Goal: Task Accomplishment & Management: Manage account settings

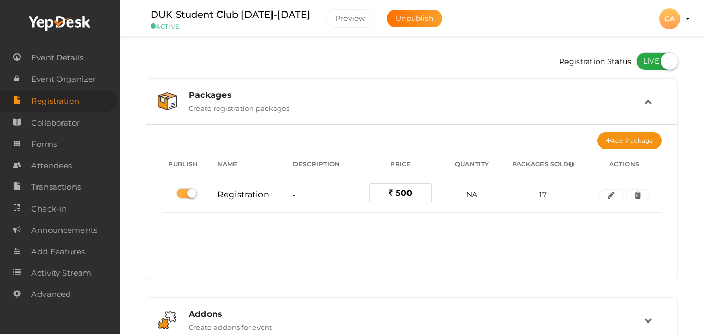
click at [669, 21] on div "CA" at bounding box center [669, 18] width 21 height 21
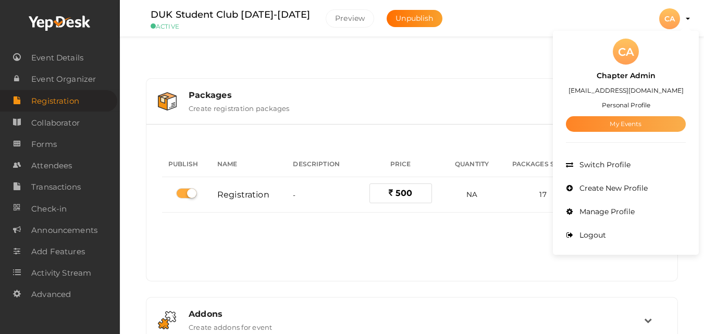
click at [626, 117] on link "My Events" at bounding box center [626, 124] width 120 height 16
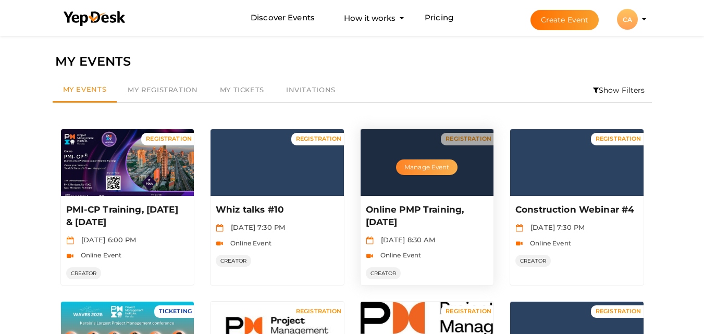
click at [433, 173] on button "Manage Event" at bounding box center [426, 167] width 61 height 16
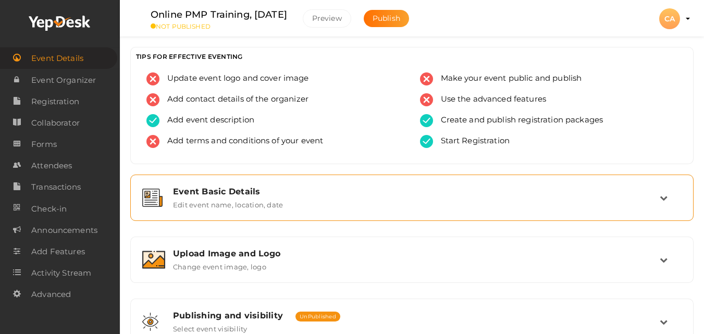
click at [283, 207] on div "Event Basic Details Edit event name, location, date" at bounding box center [412, 197] width 494 height 22
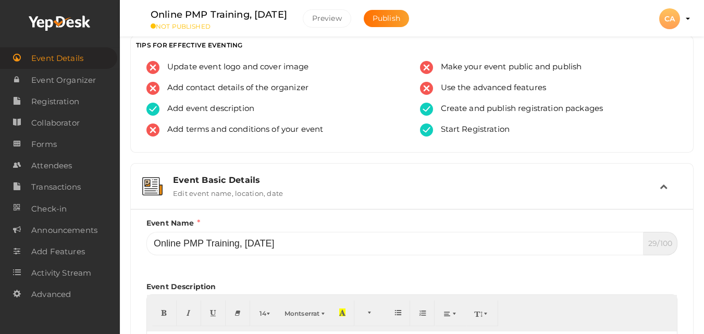
scroll to position [21, 0]
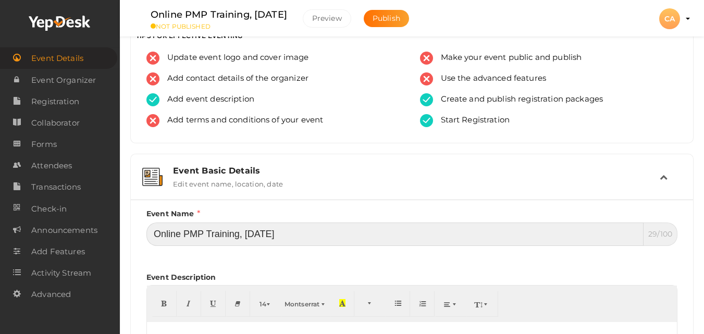
click at [266, 229] on input "Online PMP Training, [DATE]" at bounding box center [394, 233] width 497 height 23
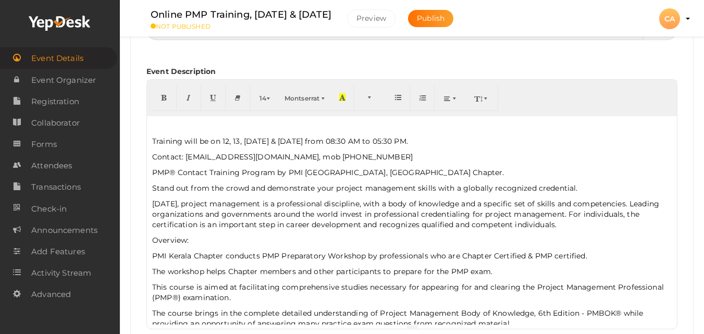
scroll to position [229, 0]
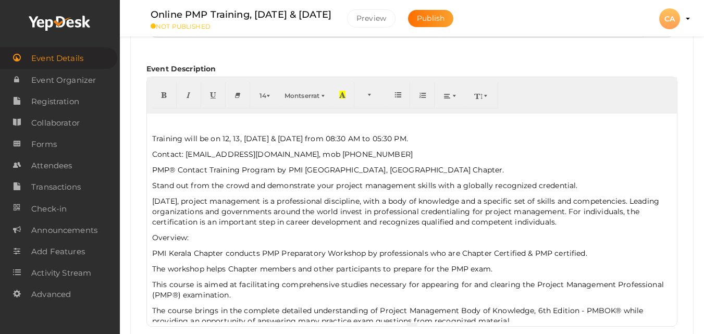
type input "Online PMP Training, Sep & October 2025"
click at [226, 140] on p "Training will be on 12, 13, 19th & 20th July 2025 from 08:30 AM to 05:30 PM." at bounding box center [411, 138] width 519 height 10
click at [156, 136] on p "Training will be on 14, 21st & 28th September & 05th October 2025 from 08:30 AM…" at bounding box center [411, 138] width 519 height 10
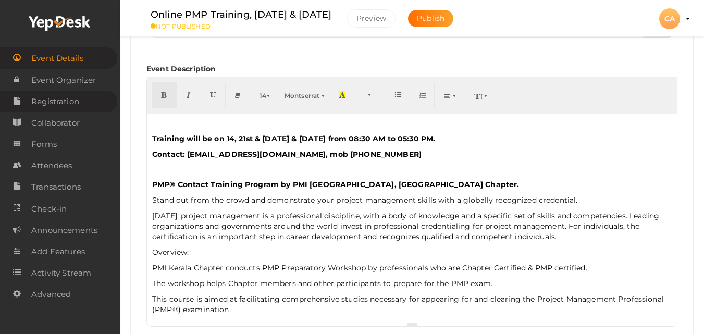
click at [68, 104] on span "Registration" at bounding box center [55, 101] width 48 height 21
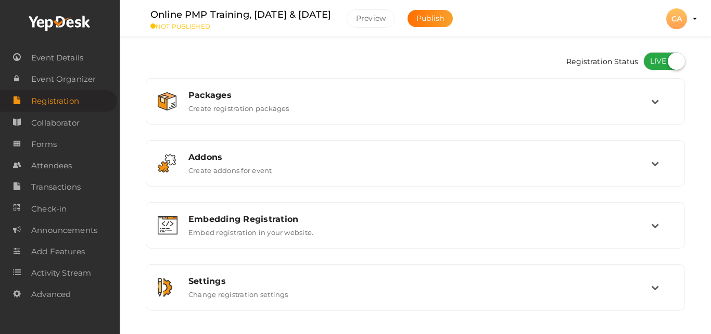
checkbox input "true"
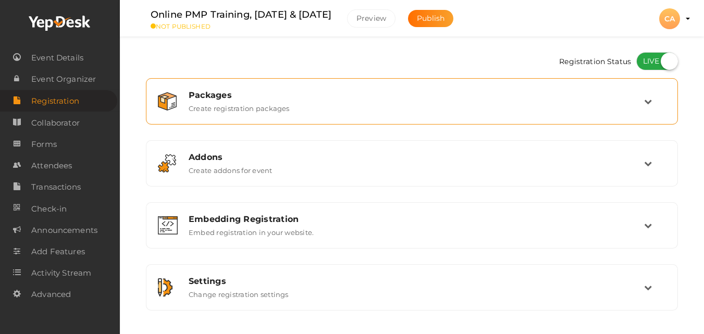
click at [377, 99] on div "Packages" at bounding box center [416, 95] width 455 height 10
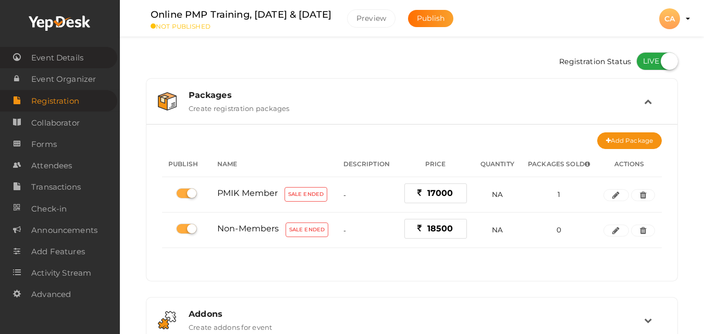
click at [52, 57] on span "Event Details" at bounding box center [57, 57] width 52 height 21
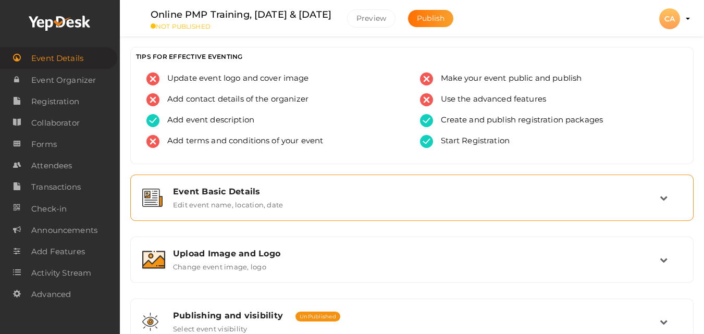
click at [477, 213] on div "Event Basic Details Edit event name, location, date" at bounding box center [412, 197] width 552 height 35
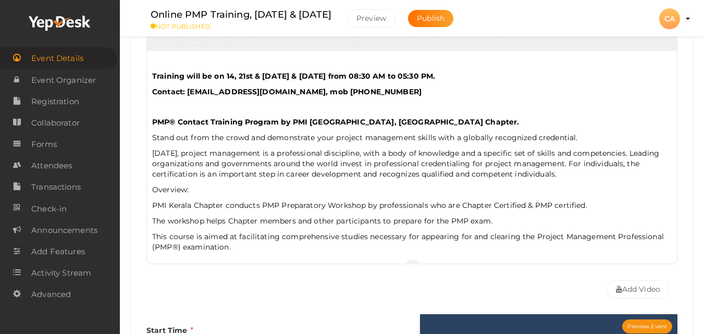
scroll to position [583, 0]
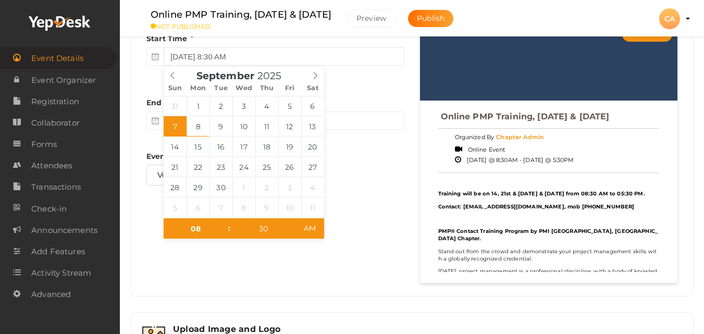
click at [289, 49] on input "September 7, 2025 8:30 AM" at bounding box center [284, 56] width 240 height 18
type input "September 14, 2025 8:30 AM"
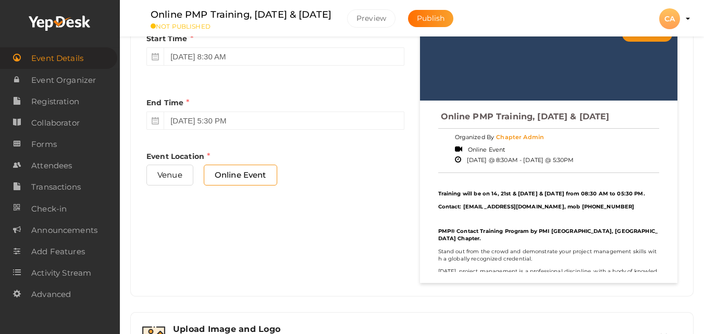
click at [354, 225] on div "Start Time September 14, 2025 8:30 AM End Time September 28, 2025 5:30 PM End T…" at bounding box center [412, 152] width 546 height 260
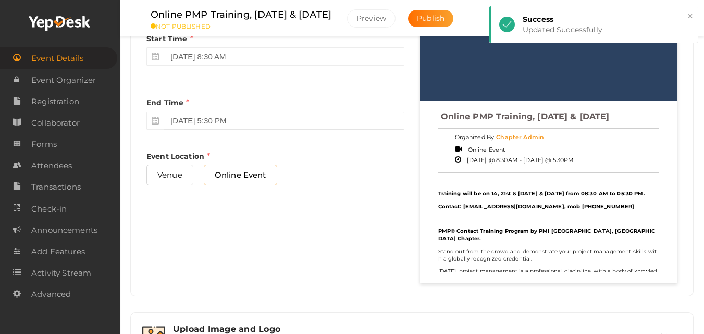
click at [322, 121] on input "September 28, 2025 5:30 PM" at bounding box center [284, 120] width 240 height 18
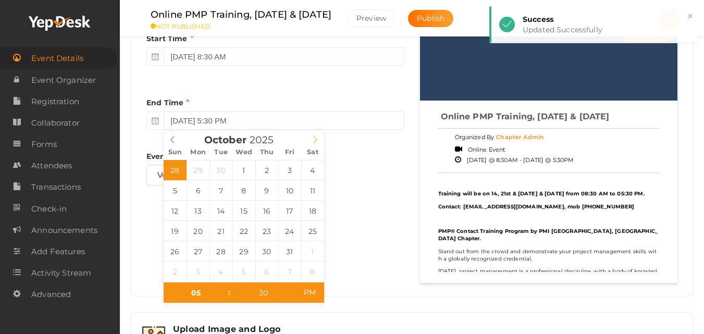
click at [316, 141] on icon at bounding box center [314, 139] width 7 height 7
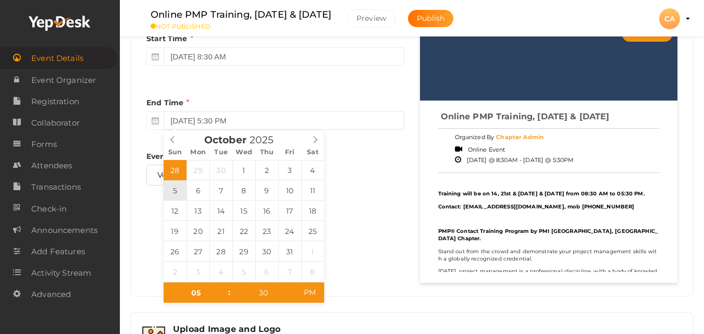
type input "October 5, 2025 5:30 PM"
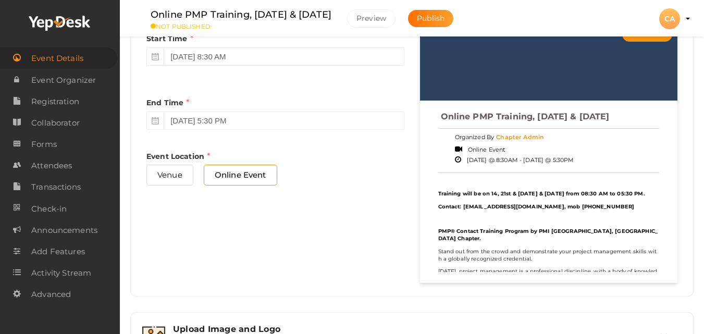
click at [397, 226] on div "Start Time September 14, 2025 8:30 AM End Time October 5, 2025 5:30 PM End Time…" at bounding box center [412, 152] width 546 height 260
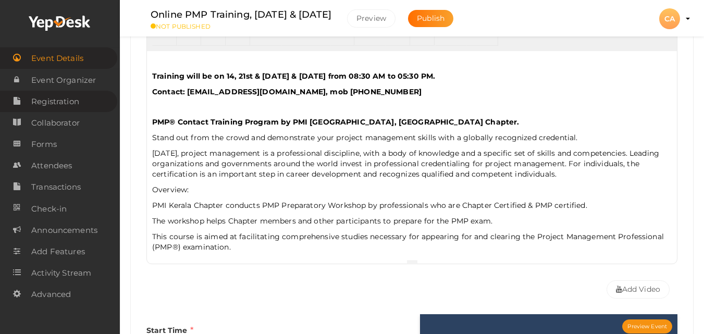
click at [70, 101] on span "Registration" at bounding box center [55, 101] width 48 height 21
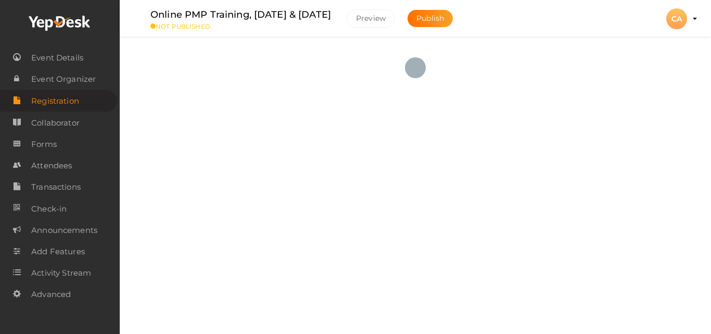
checkbox input "true"
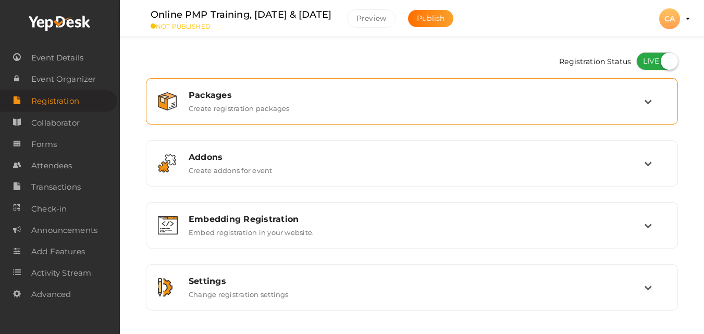
click at [435, 115] on div "Packages Create registration packages" at bounding box center [412, 101] width 520 height 35
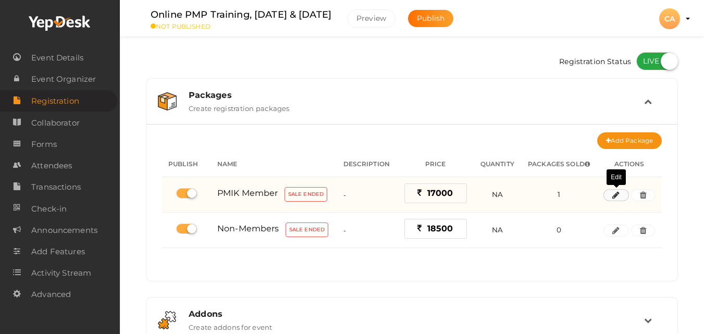
click at [615, 192] on icon "button" at bounding box center [615, 195] width 7 height 6
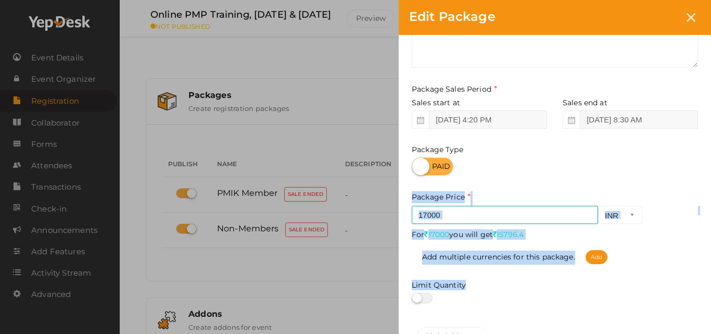
drag, startPoint x: 709, startPoint y: 225, endPoint x: 709, endPoint y: 328, distance: 102.6
click at [709, 328] on div "Package Name PMIK Member This field is Required. Package Name already used. Des…" at bounding box center [555, 159] width 312 height 406
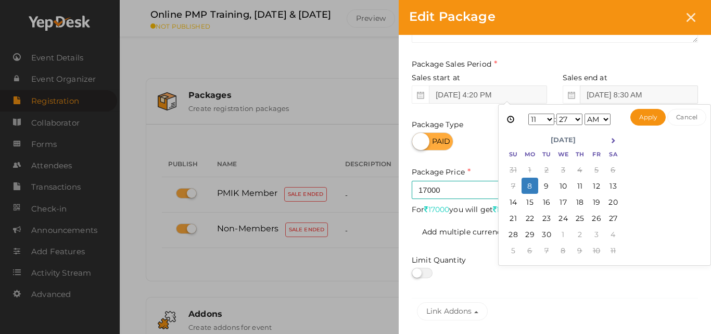
click at [611, 92] on input "Sep 07, 2025 8:30 AM" at bounding box center [639, 94] width 118 height 18
click at [653, 118] on button "Apply" at bounding box center [649, 117] width 36 height 17
click at [651, 98] on input "Sep 14, 2025 11:27 AM" at bounding box center [639, 94] width 118 height 18
click at [536, 119] on select "1 2 3 4 5 6 7 8 9 10 11 12" at bounding box center [542, 119] width 26 height 11
click at [581, 116] on select "00 01 02 03 04 05 06 07 08 09 10 11 12 13 14 15 16 17 18 19 20 21 22 23 24 25 2…" at bounding box center [570, 119] width 26 height 11
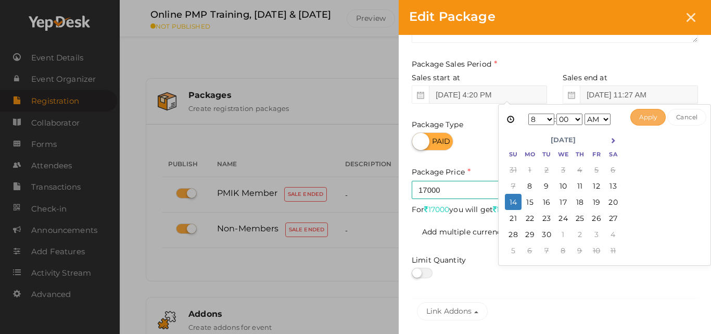
click at [645, 117] on button "Apply" at bounding box center [649, 117] width 36 height 17
type input "Sep 14, 2025 8:00 AM"
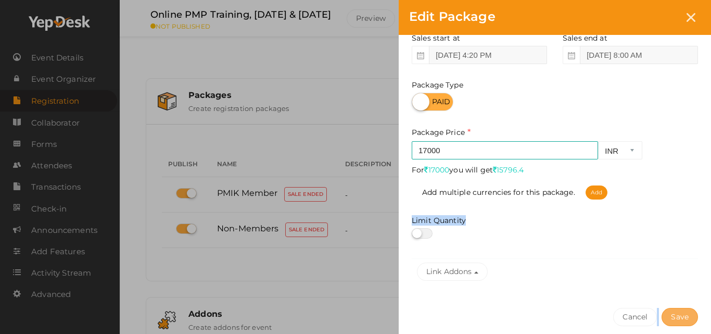
scroll to position [186, 0]
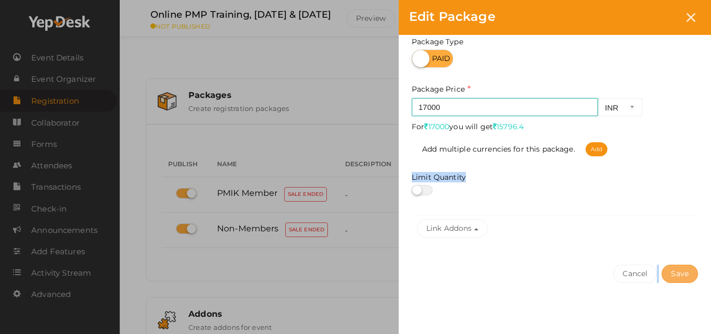
drag, startPoint x: 666, startPoint y: 236, endPoint x: 678, endPoint y: 328, distance: 92.4
click at [678, 328] on div "Package Name PMIK Member This field is Required. Package Name already used. Des…" at bounding box center [555, 91] width 312 height 487
click at [674, 278] on button "Save" at bounding box center [680, 274] width 36 height 18
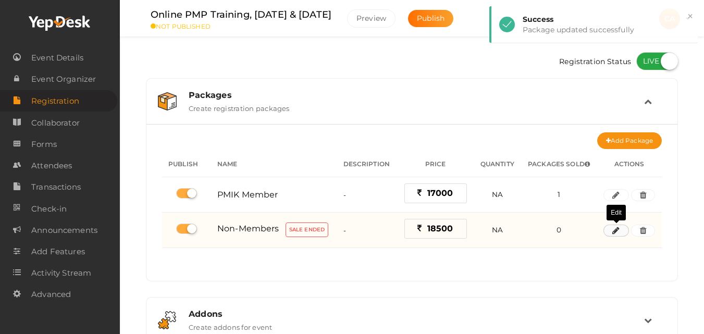
click at [618, 232] on icon "button" at bounding box center [615, 231] width 7 height 6
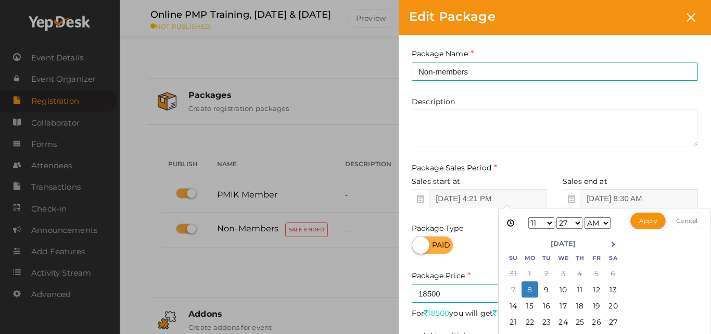
click at [622, 200] on input "Sep 07, 2025 8:30 AM" at bounding box center [639, 198] width 118 height 18
click at [545, 223] on select "1 2 3 4 5 6 7 8 9 10 11 12" at bounding box center [542, 222] width 26 height 11
click at [575, 221] on select "00 01 02 03 04 05 06 07 08 09 10 11 12 13 14 15 16 17 18 19 20 21 22 23 24 25 2…" at bounding box center [570, 222] width 26 height 11
click at [644, 220] on button "Apply" at bounding box center [649, 220] width 36 height 17
type input "Sep 14, 2025 8:00 AM"
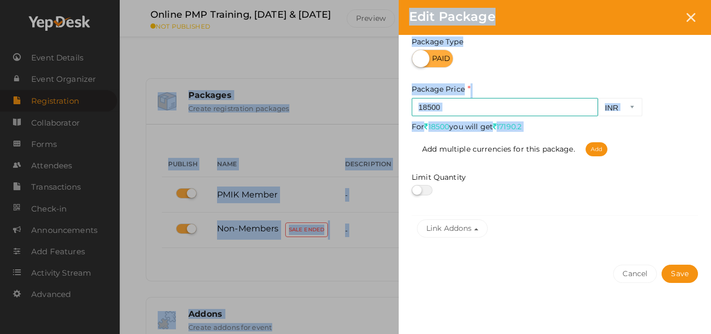
drag, startPoint x: 706, startPoint y: 290, endPoint x: 702, endPoint y: 336, distance: 47.0
click at [702, 333] on html "Discover Events How it works Powerful Registration / Ticketing Start selling yo…" at bounding box center [355, 167] width 711 height 334
click at [683, 279] on button "Save" at bounding box center [680, 274] width 36 height 18
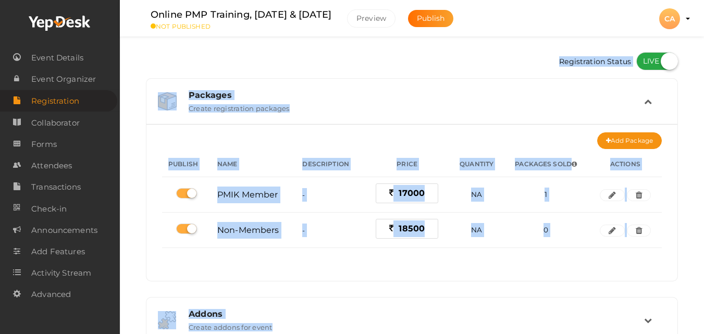
click at [595, 269] on div "No packages to display Add packages for start registration Create Package Publi…" at bounding box center [411, 208] width 499 height 130
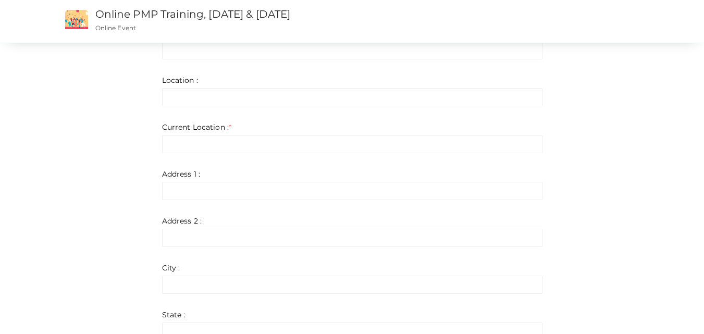
scroll to position [92, 0]
